Goal: Find contact information: Find contact information

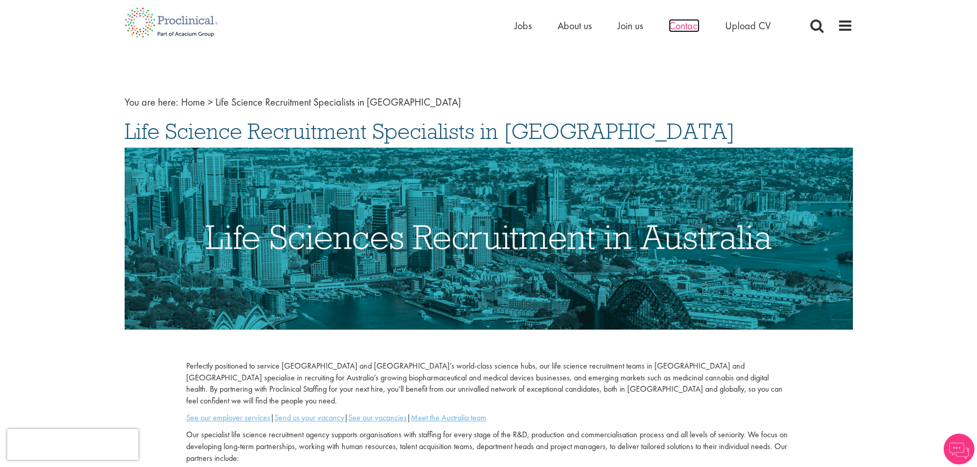
click at [693, 27] on span "Contact" at bounding box center [684, 25] width 31 height 13
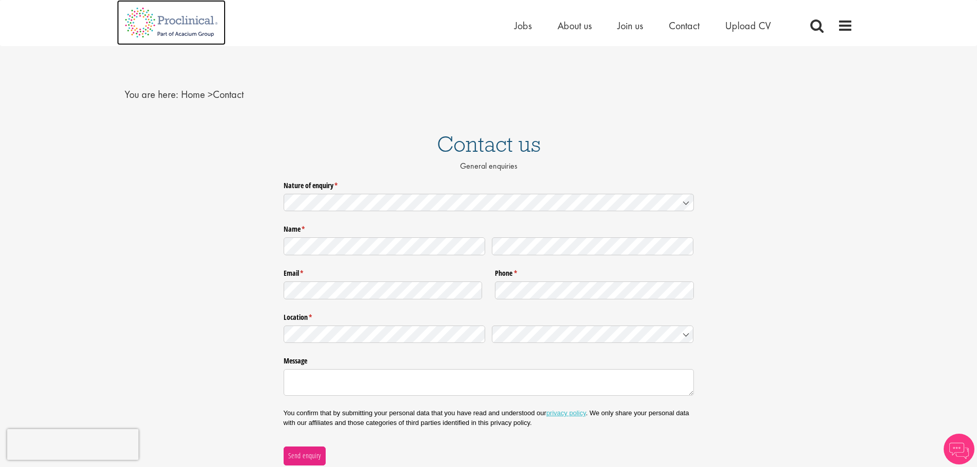
click at [186, 30] on img at bounding box center [171, 22] width 109 height 45
